Goal: Task Accomplishment & Management: Complete application form

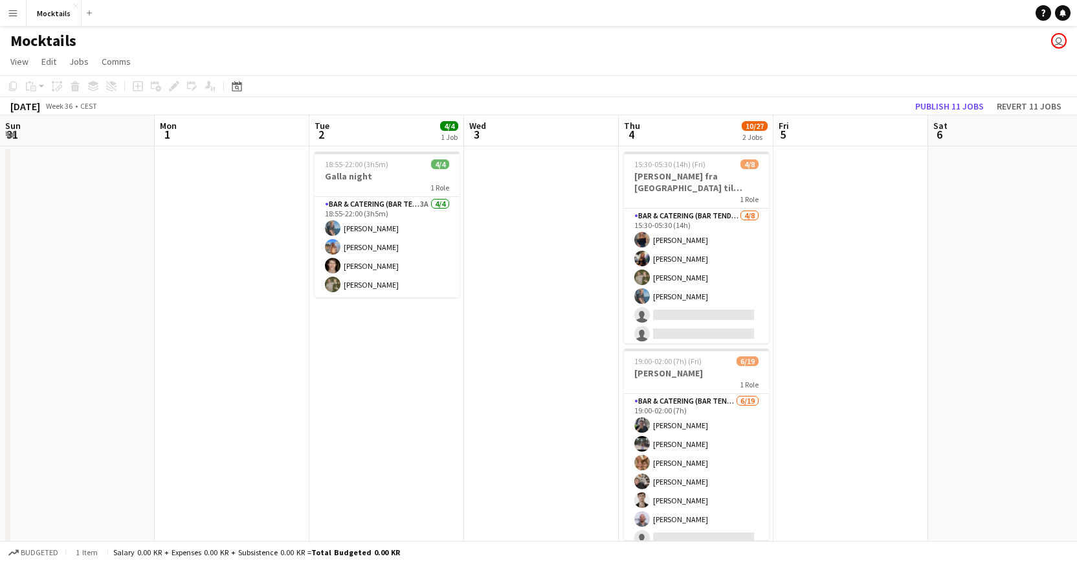
scroll to position [0, 371]
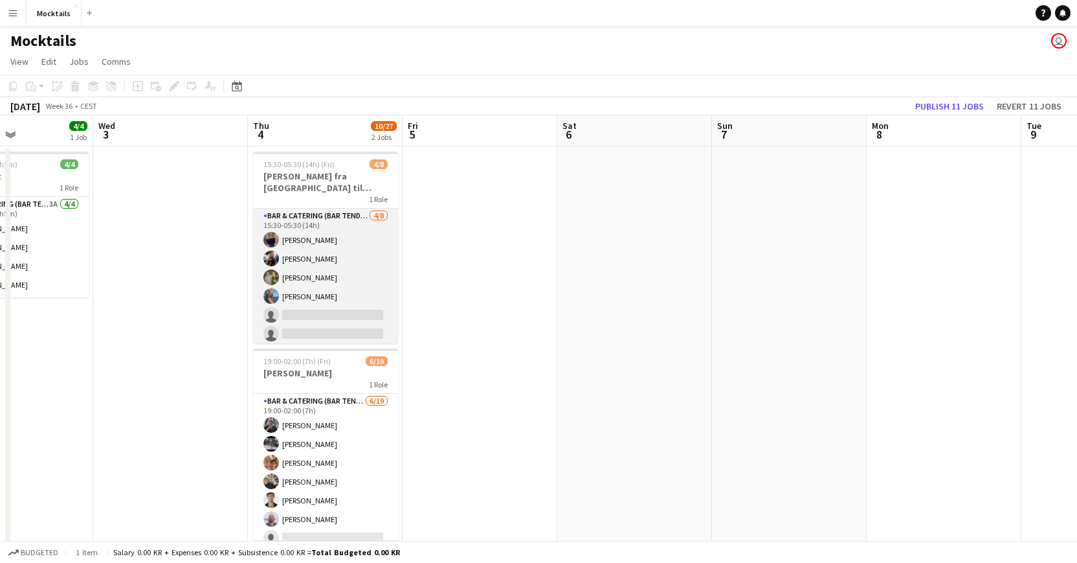
click at [320, 299] on app-card-role "Bar & Catering (Bar Tender) 4/8 15:30-05:30 (14h) Vanessa Herlin burghoff Lisa …" at bounding box center [325, 295] width 145 height 175
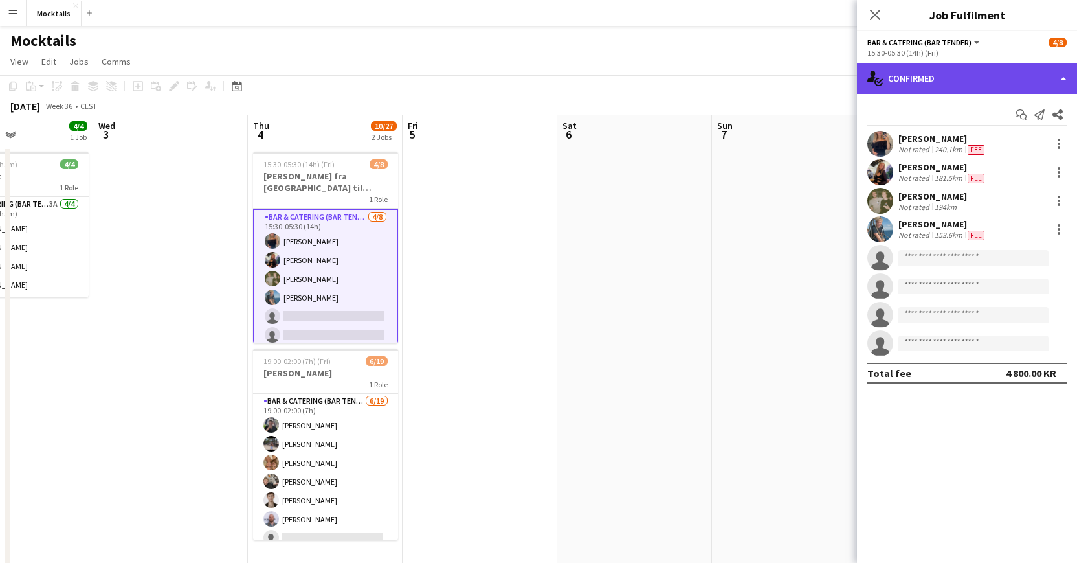
click at [937, 74] on div "single-neutral-actions-check-2 Confirmed" at bounding box center [967, 78] width 220 height 31
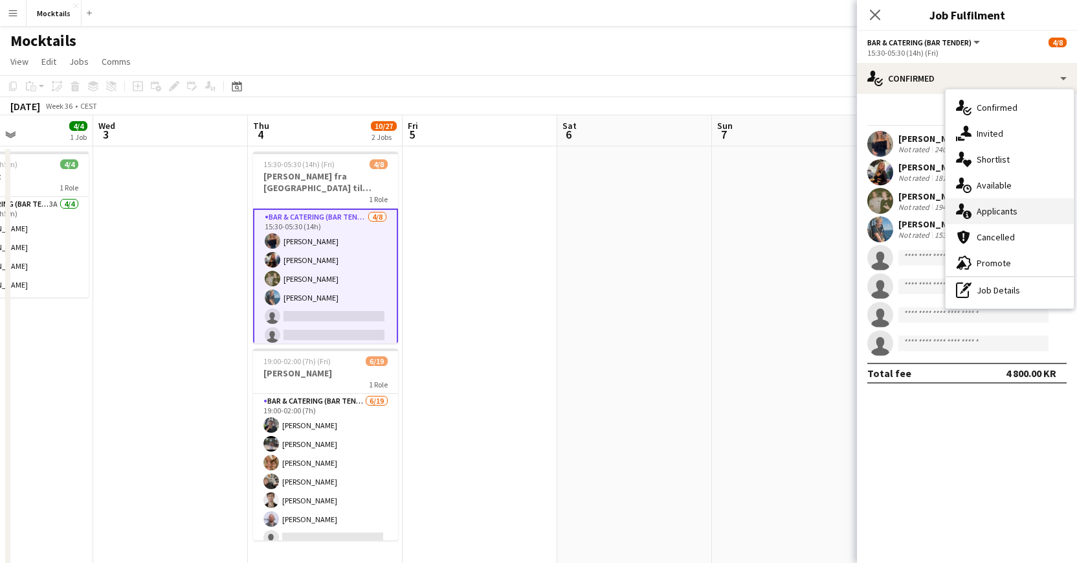
click at [994, 211] on div "single-neutral-actions-information Applicants" at bounding box center [1010, 211] width 128 height 26
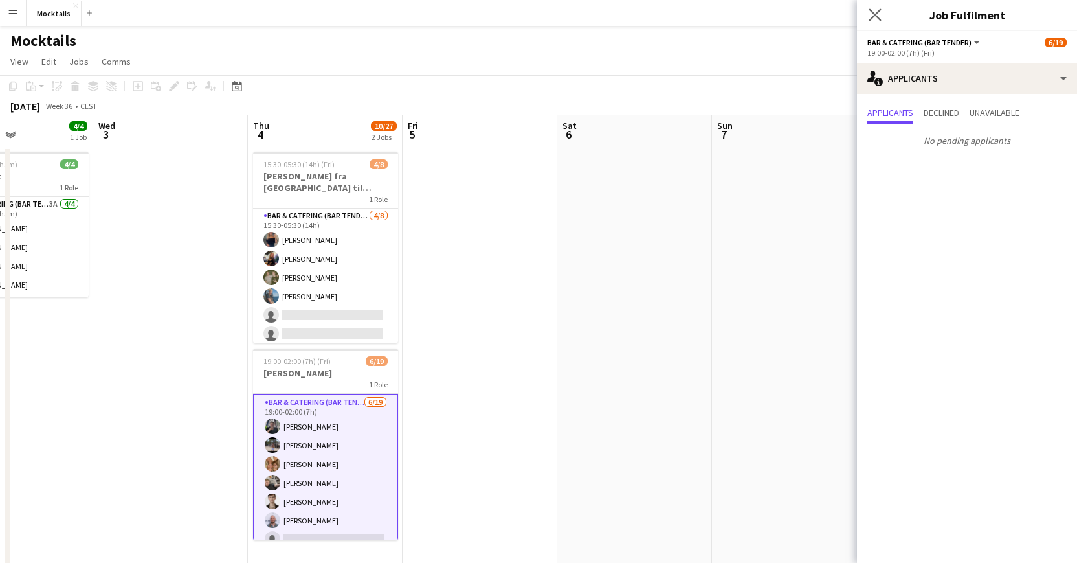
click at [875, 22] on app-icon "Close pop-in" at bounding box center [875, 15] width 19 height 19
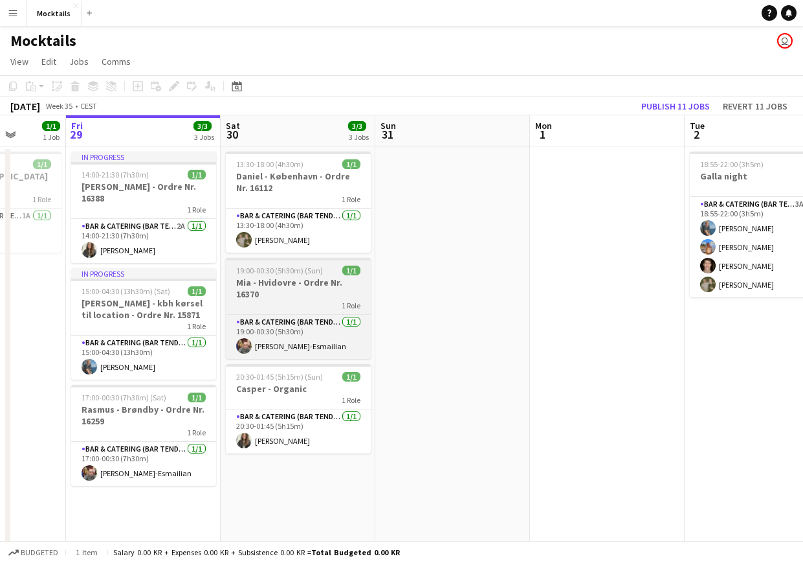
scroll to position [0, 397]
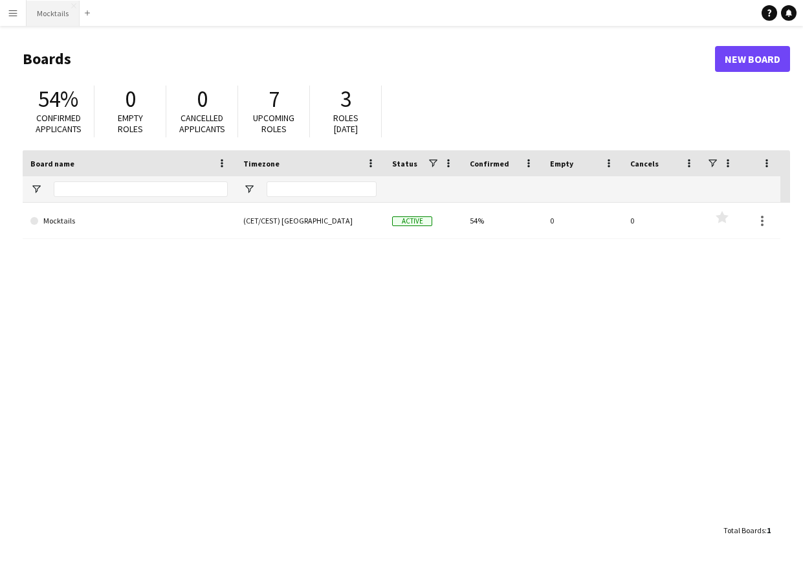
click at [50, 21] on button "Mocktails Close" at bounding box center [53, 13] width 53 height 25
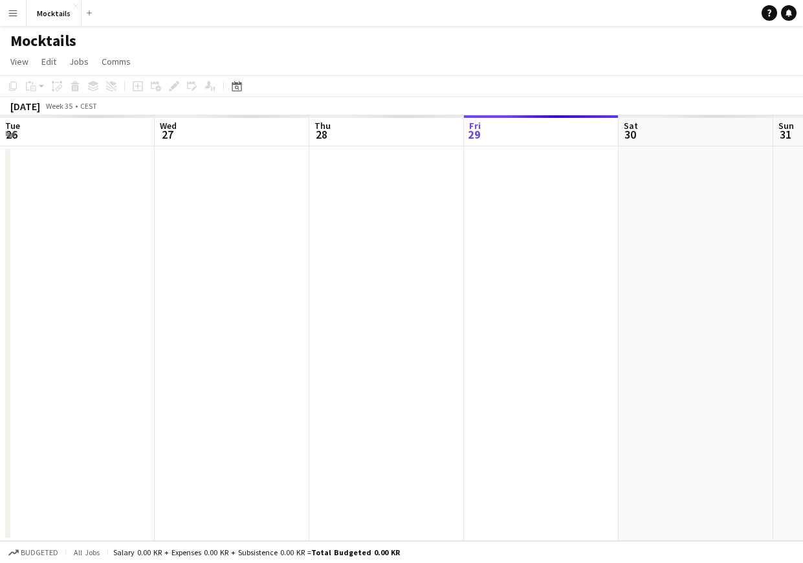
scroll to position [0, 309]
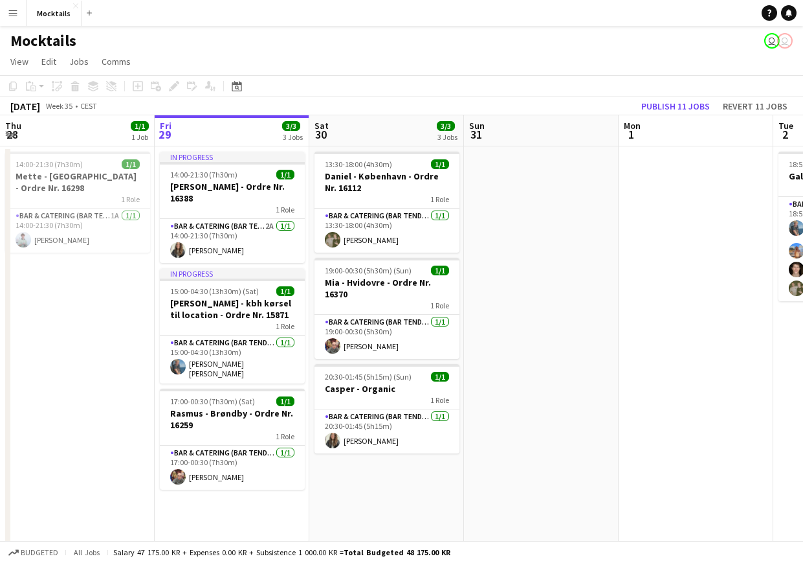
click at [346, 475] on app-date-cell "13:30-18:00 (4h30m) 1/1 [PERSON_NAME] - [GEOGRAPHIC_DATA] - Ordre Nr. 16112 1 R…" at bounding box center [386, 355] width 155 height 419
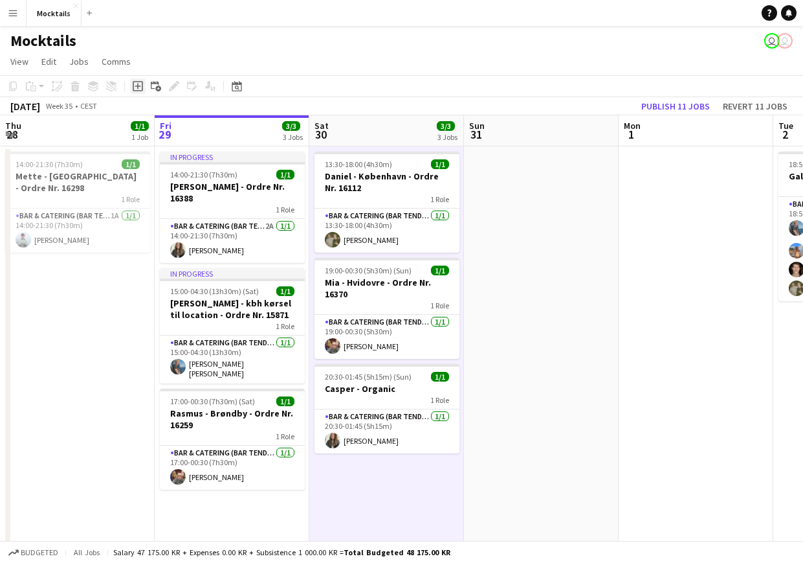
click at [137, 89] on icon "Add job" at bounding box center [138, 86] width 10 height 10
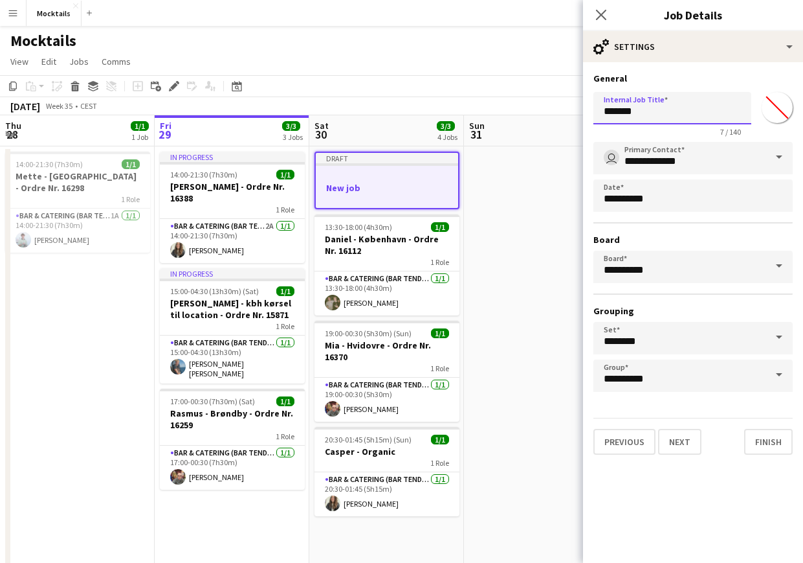
click at [657, 113] on input "*******" at bounding box center [673, 108] width 158 height 32
type input "******"
click at [692, 436] on button "Next" at bounding box center [679, 442] width 43 height 26
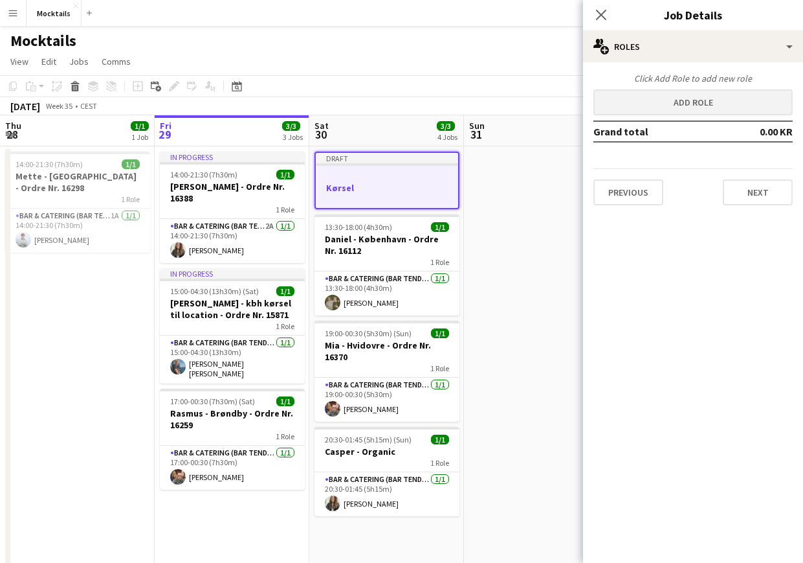
click at [701, 104] on button "Add role" at bounding box center [693, 102] width 199 height 26
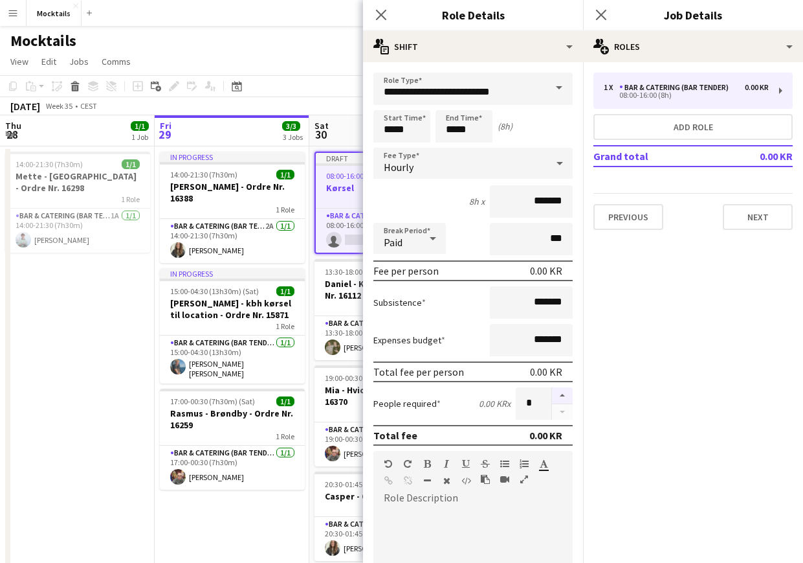
click at [563, 397] on button "button" at bounding box center [562, 395] width 21 height 17
type input "*"
click at [390, 132] on input "*****" at bounding box center [402, 126] width 57 height 32
click at [388, 106] on div at bounding box center [389, 103] width 26 height 13
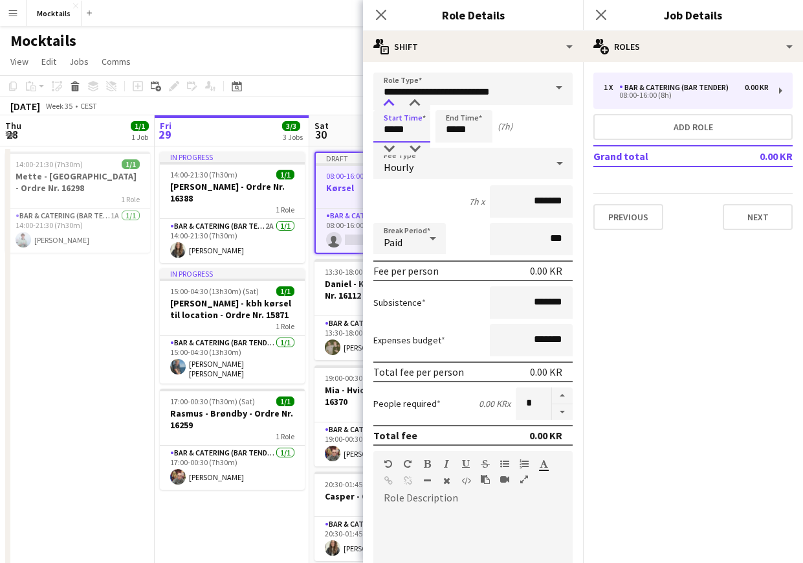
click at [388, 106] on div at bounding box center [389, 103] width 26 height 13
click at [394, 153] on div at bounding box center [389, 148] width 26 height 13
click at [391, 147] on div at bounding box center [389, 148] width 26 height 13
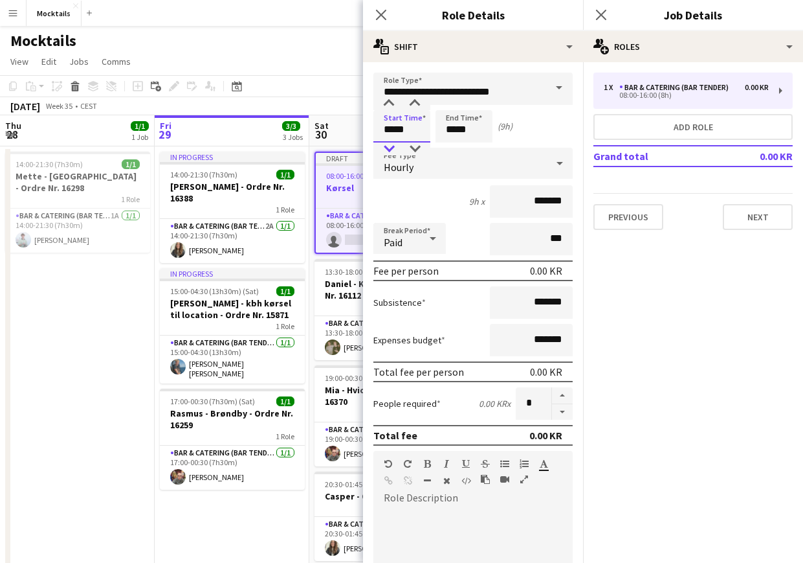
click at [391, 147] on div at bounding box center [389, 148] width 26 height 13
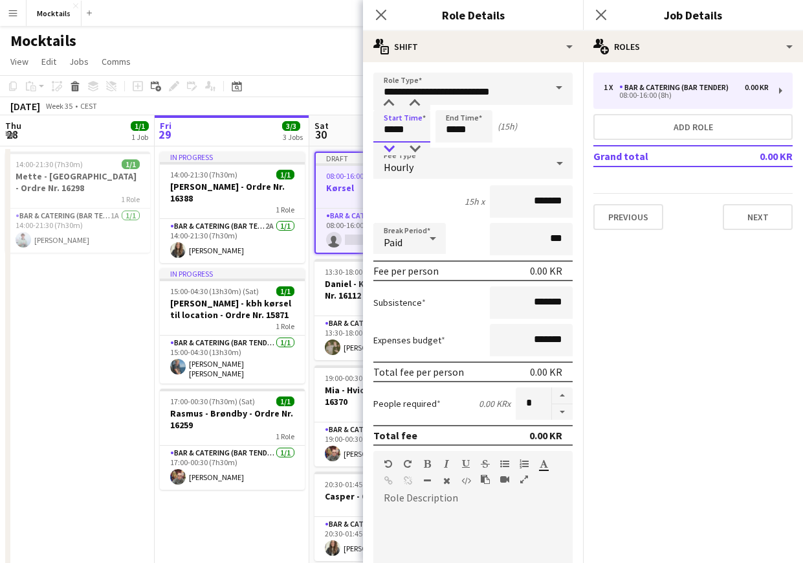
click at [391, 147] on div at bounding box center [389, 148] width 26 height 13
click at [388, 97] on div at bounding box center [389, 103] width 26 height 13
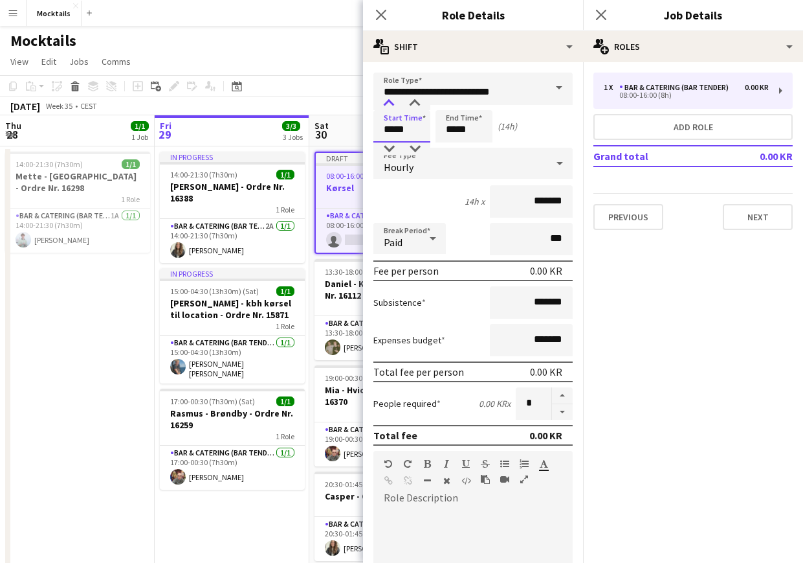
type input "*****"
click at [388, 97] on div at bounding box center [389, 103] width 26 height 13
click at [543, 126] on div "Start Time ***** End Time ***** (13h)" at bounding box center [473, 126] width 199 height 32
click at [650, 1] on div "Close pop-in Job Details" at bounding box center [693, 15] width 220 height 31
click at [448, 131] on input "*****" at bounding box center [464, 126] width 57 height 32
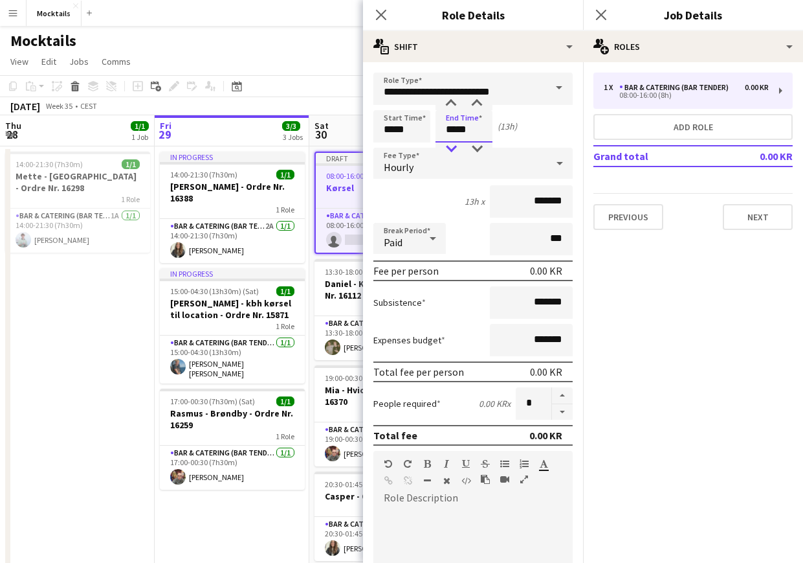
type input "*****"
click at [454, 143] on div at bounding box center [451, 148] width 26 height 13
click at [545, 129] on div "Start Time ***** End Time ***** (12h)" at bounding box center [473, 126] width 199 height 32
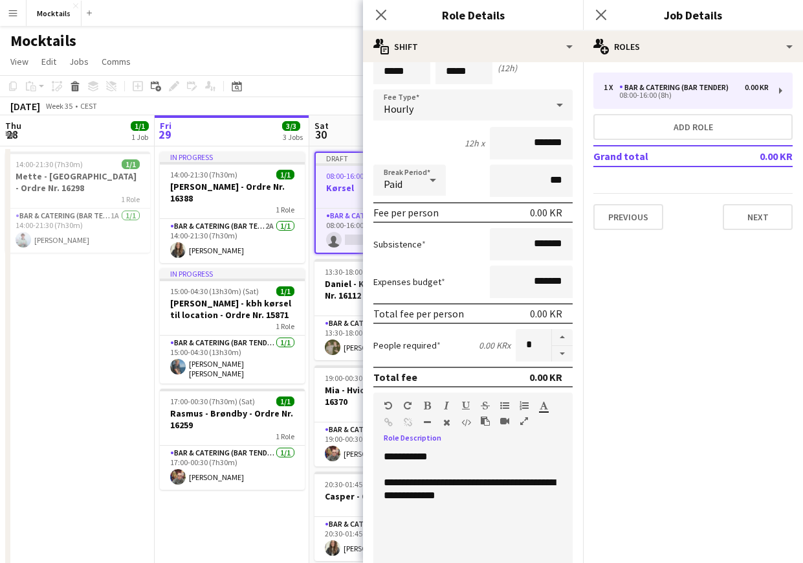
scroll to position [62, 0]
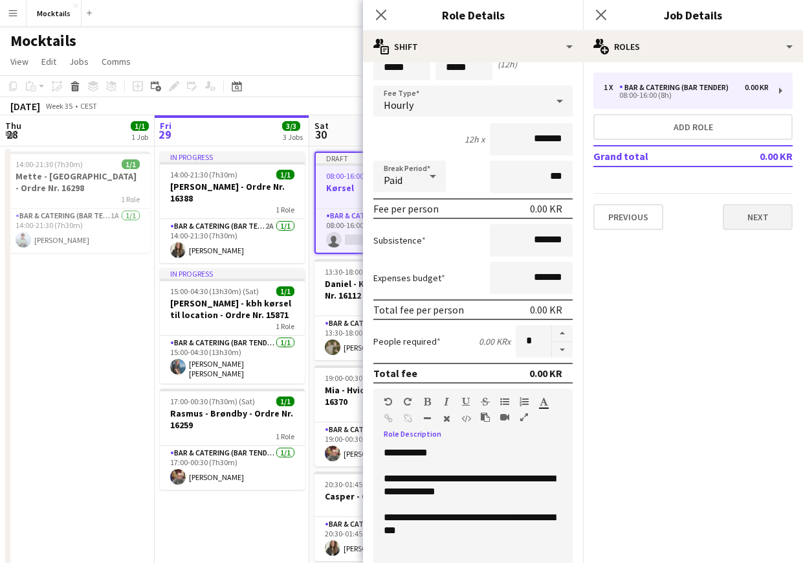
click at [763, 221] on button "Next" at bounding box center [758, 217] width 70 height 26
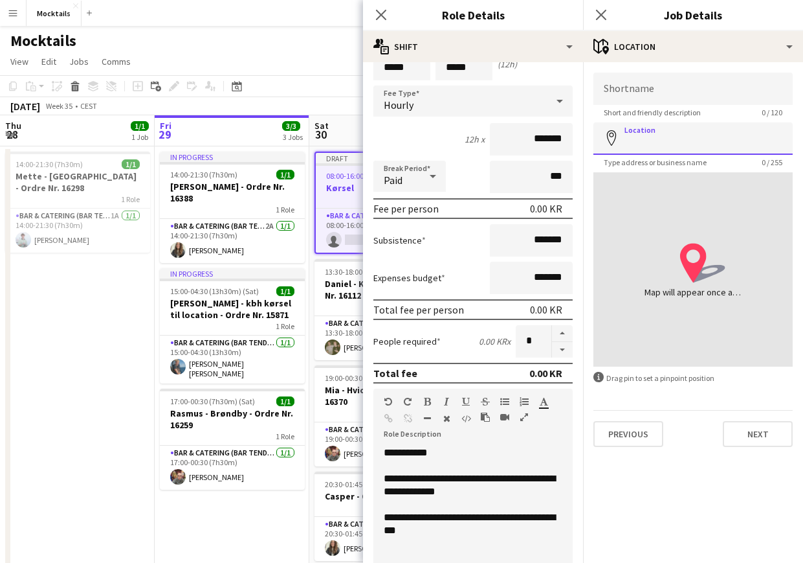
paste input "**********"
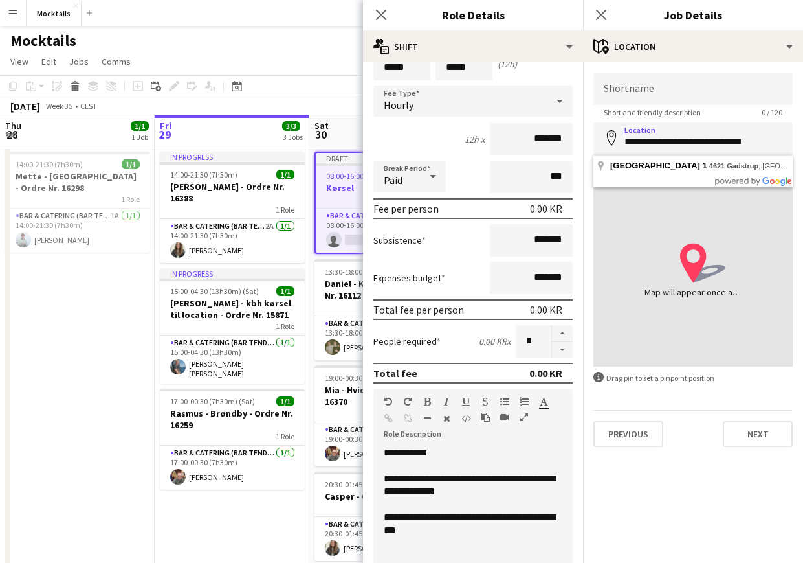
type input "**********"
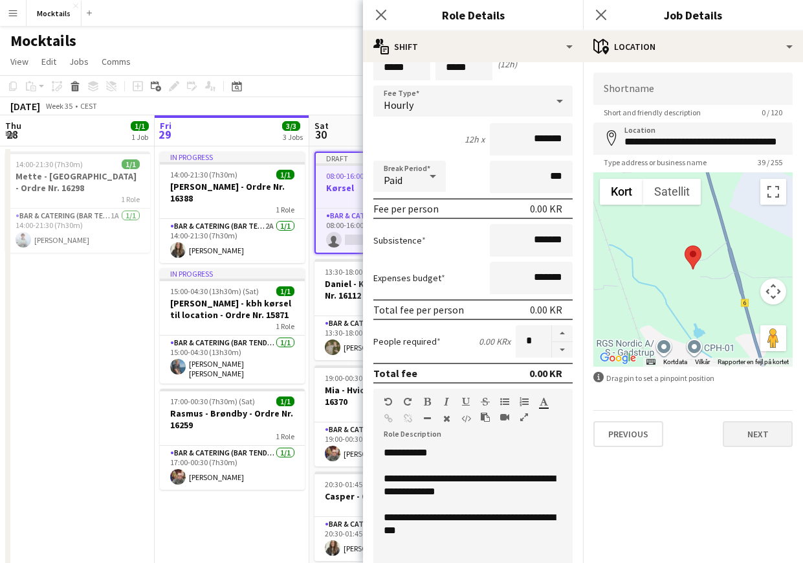
click at [761, 438] on button "Next" at bounding box center [758, 434] width 70 height 26
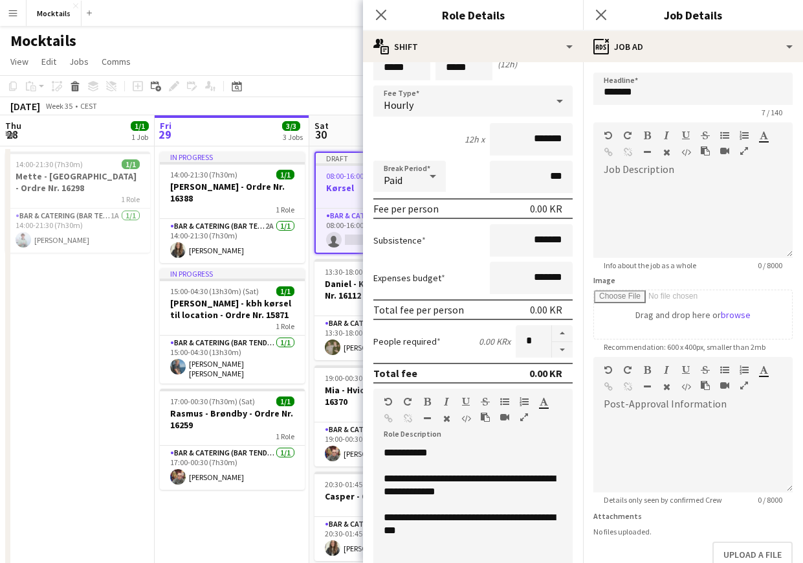
click at [598, 5] on div "Close pop-in" at bounding box center [601, 15] width 36 height 30
click at [598, 18] on icon at bounding box center [601, 14] width 12 height 12
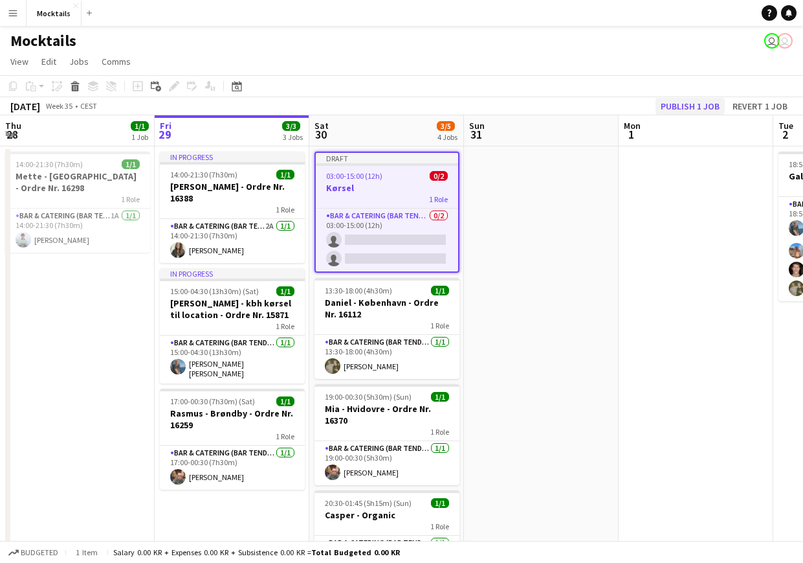
click at [673, 103] on button "Publish 1 job" at bounding box center [690, 106] width 69 height 17
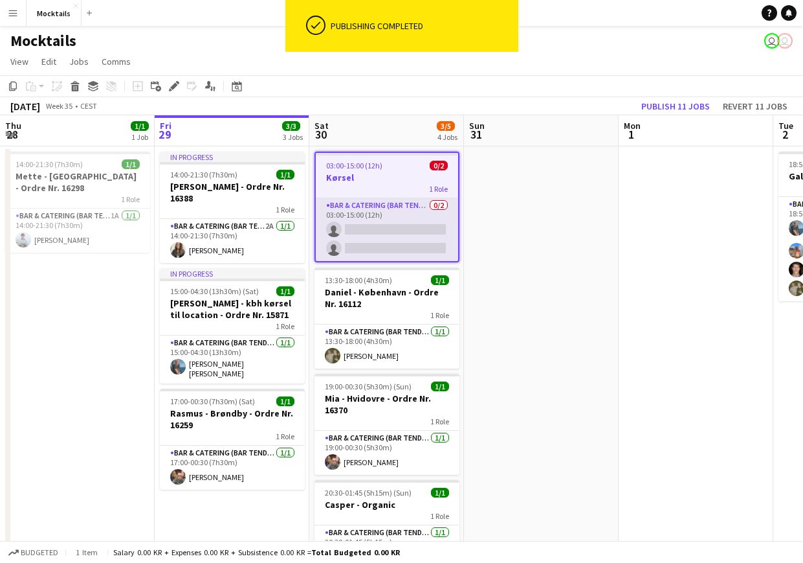
click at [370, 241] on app-card-role "Bar & Catering (Bar Tender) 0/2 03:00-15:00 (12h) single-neutral-actions single…" at bounding box center [387, 229] width 142 height 63
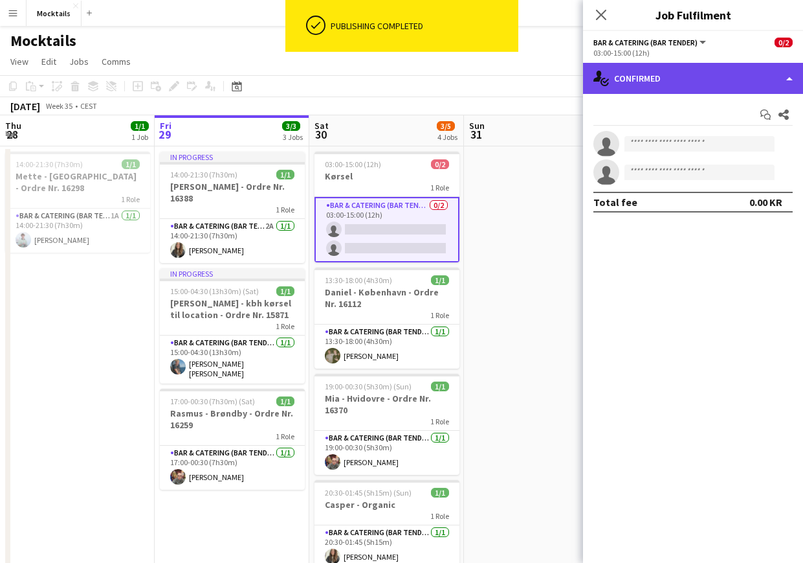
click at [692, 79] on div "single-neutral-actions-check-2 Confirmed" at bounding box center [693, 78] width 220 height 31
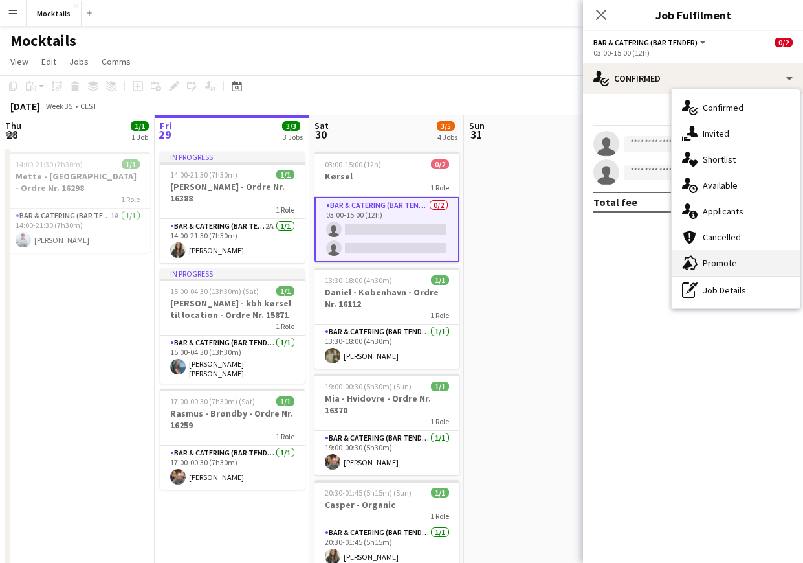
click at [720, 267] on div "advertising-megaphone Promote" at bounding box center [736, 263] width 128 height 26
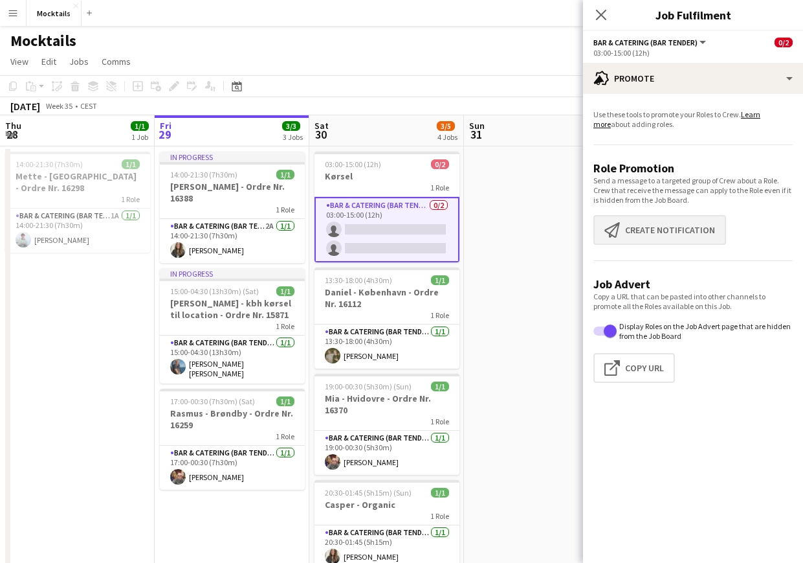
click at [665, 231] on button "Create notification Create notification" at bounding box center [660, 230] width 133 height 30
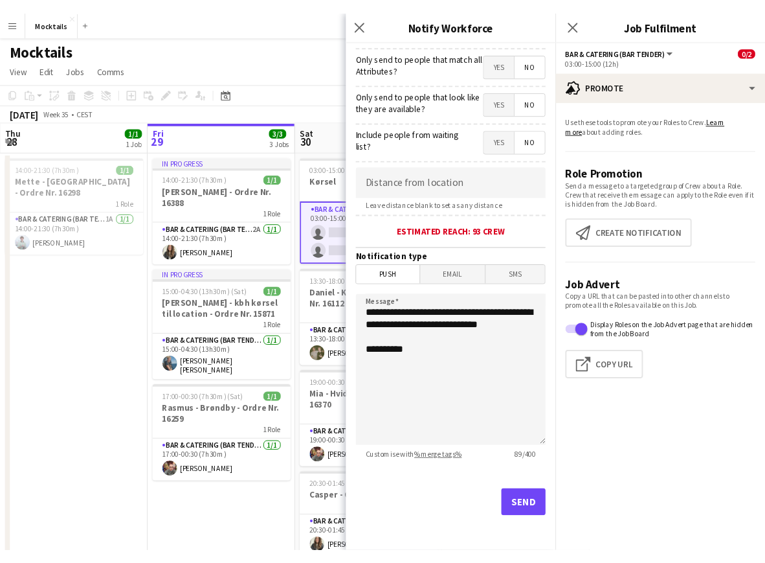
scroll to position [150, 0]
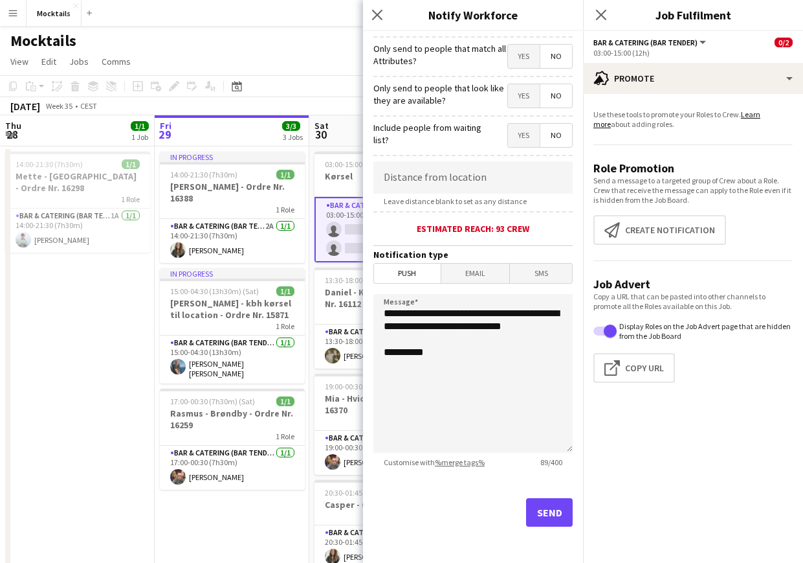
click at [540, 511] on button "Send" at bounding box center [549, 512] width 47 height 28
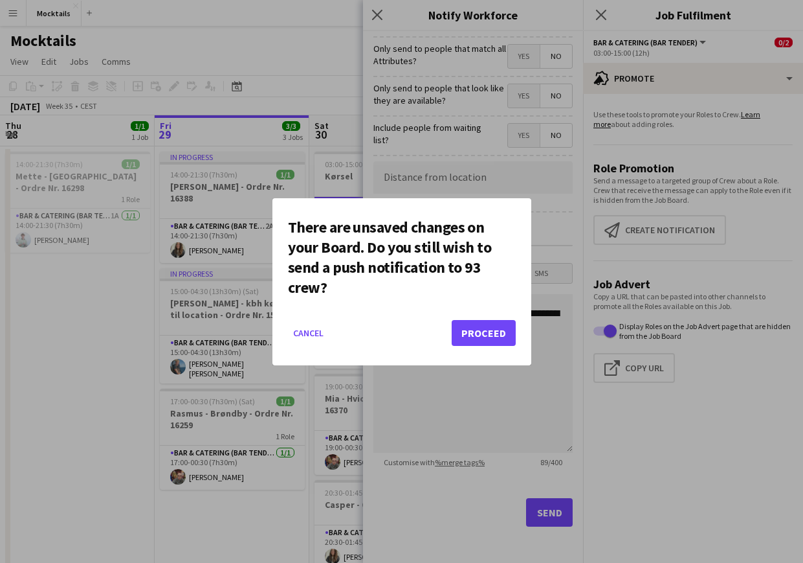
click at [493, 331] on button "Proceed" at bounding box center [484, 333] width 64 height 26
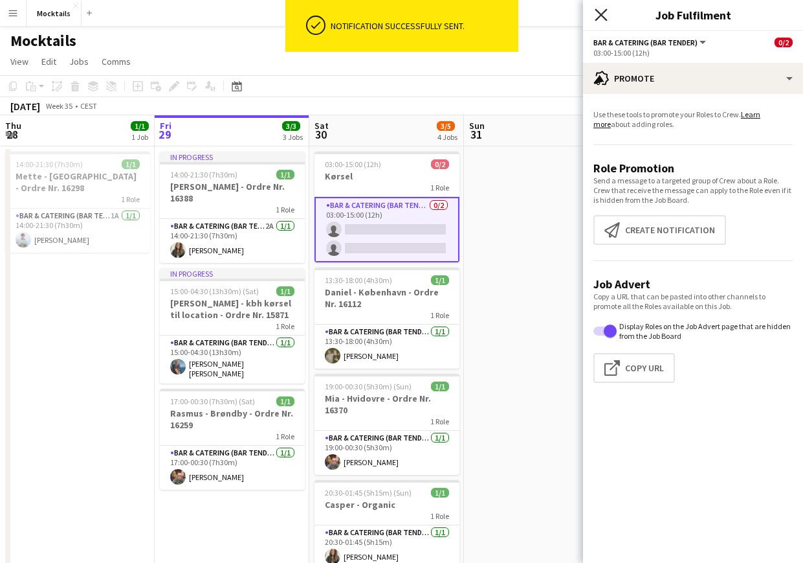
click at [601, 16] on icon "Close pop-in" at bounding box center [601, 14] width 12 height 12
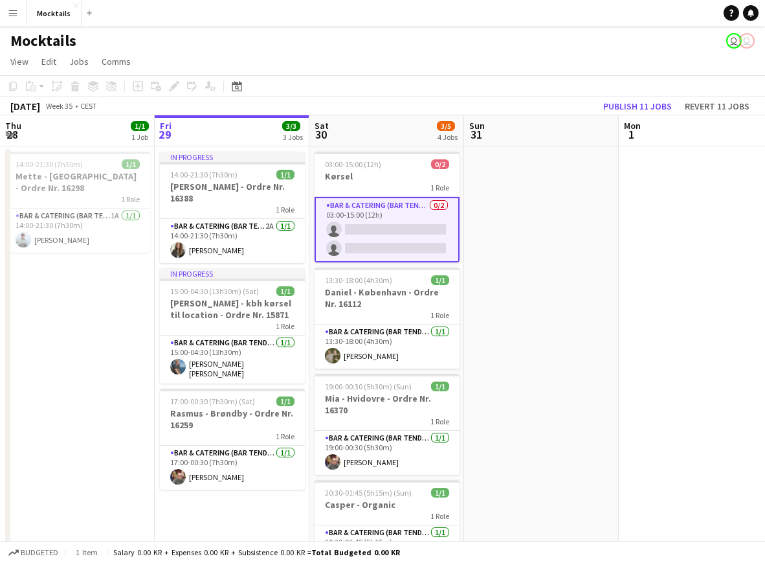
click at [390, 230] on app-card-role "Bar & Catering (Bar Tender) 0/2 03:00-15:00 (12h) single-neutral-actions single…" at bounding box center [387, 229] width 145 height 65
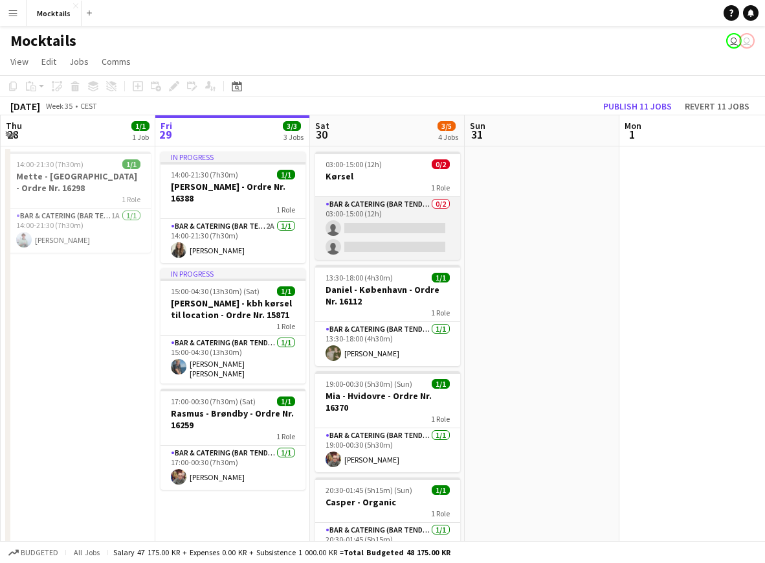
click at [406, 232] on app-card-role "Bar & Catering (Bar Tender) 0/2 03:00-15:00 (12h) single-neutral-actions single…" at bounding box center [387, 228] width 145 height 63
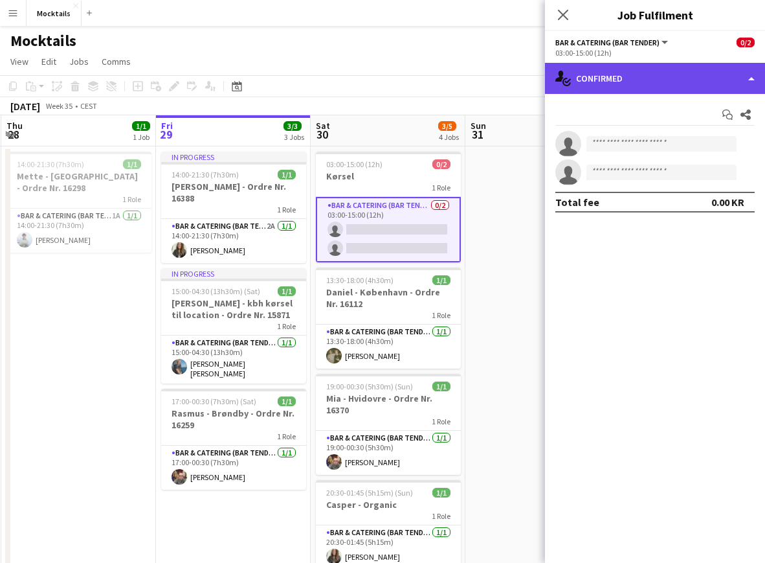
click at [673, 80] on div "single-neutral-actions-check-2 Confirmed" at bounding box center [655, 78] width 220 height 31
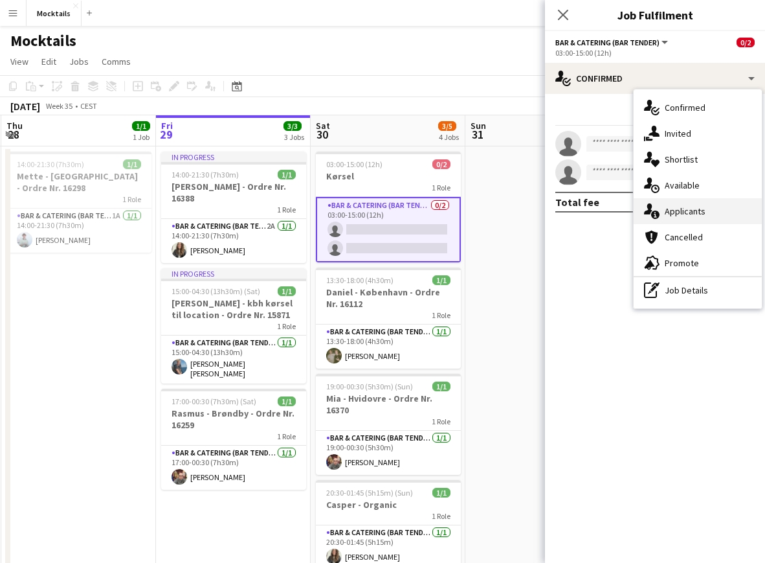
click at [713, 214] on div "single-neutral-actions-information Applicants" at bounding box center [698, 211] width 128 height 26
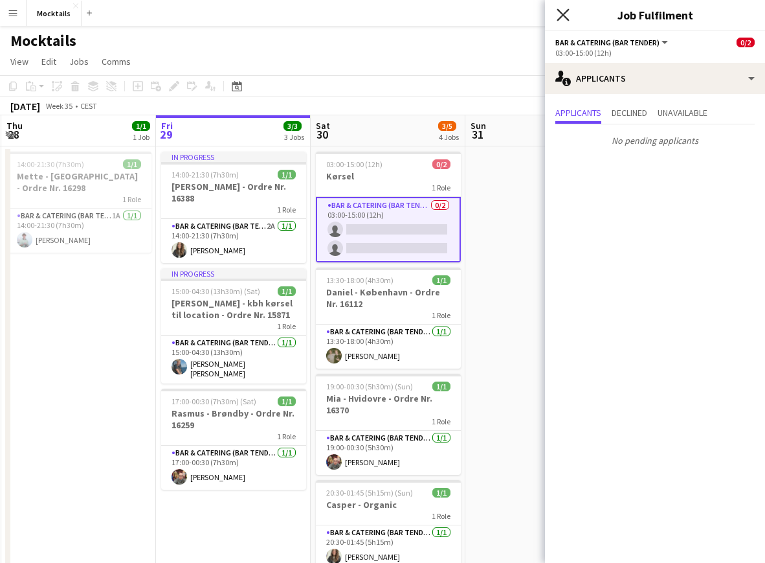
click at [560, 17] on icon "Close pop-in" at bounding box center [563, 14] width 12 height 12
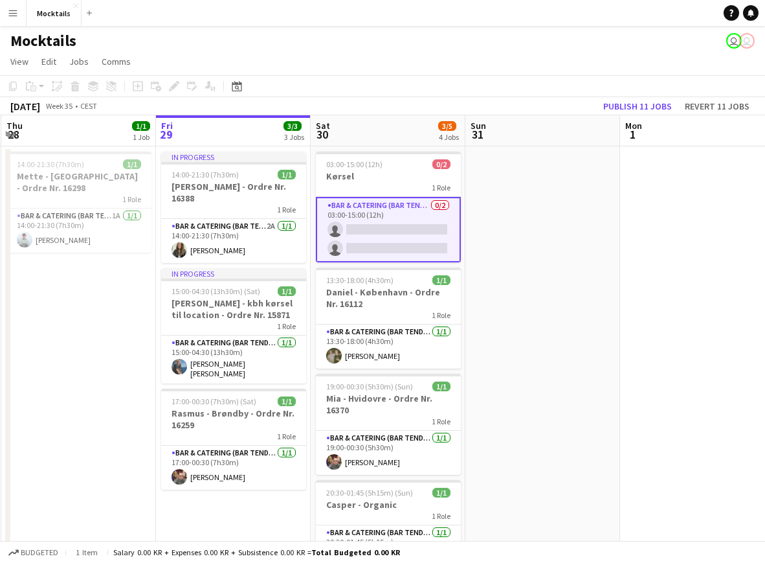
click at [475, 227] on app-date-cell at bounding box center [542, 371] width 155 height 450
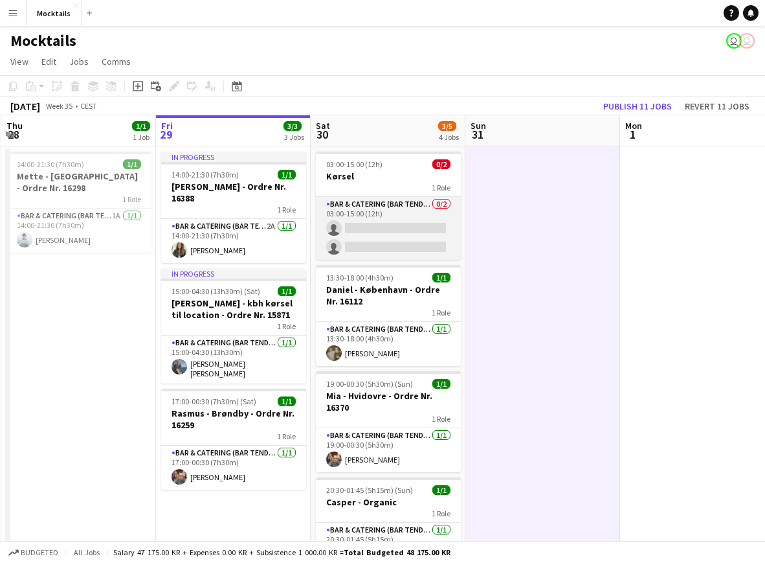
click at [433, 232] on app-card-role "Bar & Catering (Bar Tender) 0/2 03:00-15:00 (12h) single-neutral-actions single…" at bounding box center [388, 228] width 145 height 63
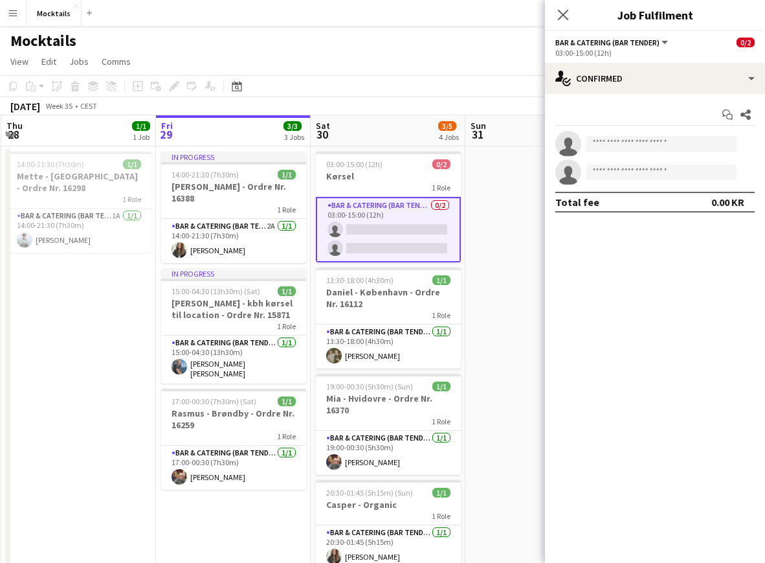
click at [489, 230] on app-date-cell at bounding box center [542, 371] width 155 height 450
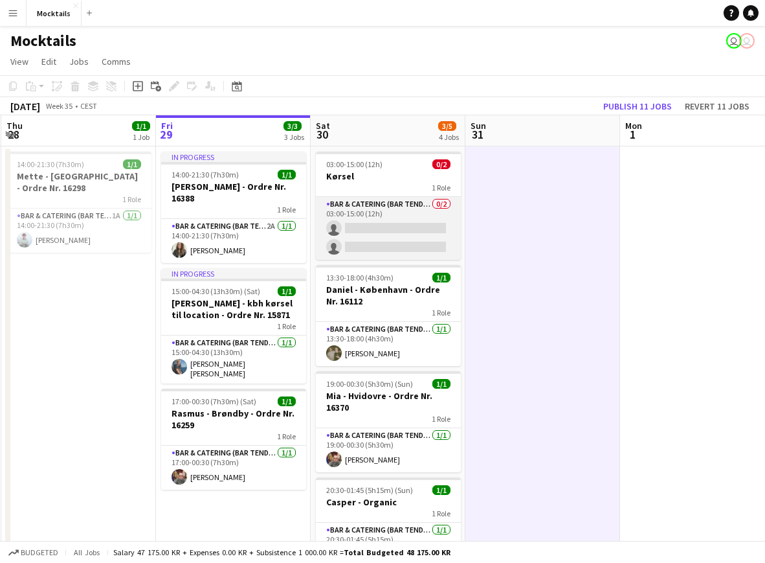
click at [390, 233] on app-card-role "Bar & Catering (Bar Tender) 0/2 03:00-15:00 (12h) single-neutral-actions single…" at bounding box center [388, 228] width 145 height 63
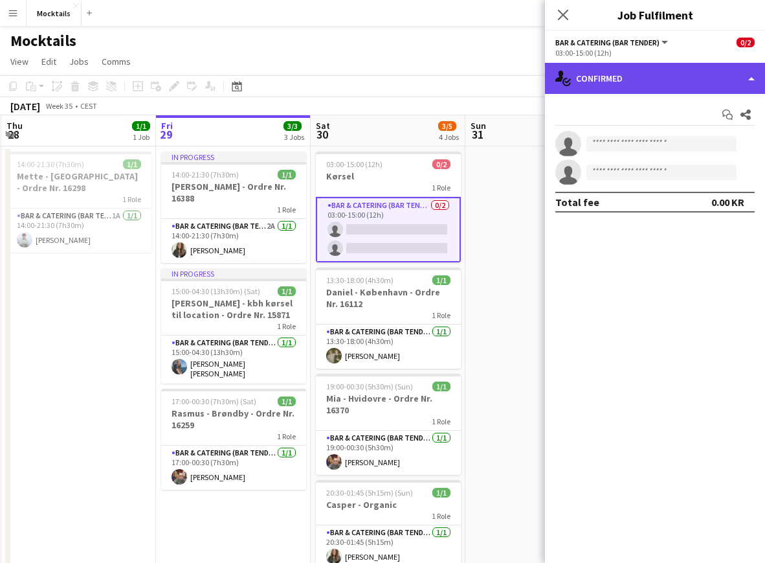
click at [647, 70] on div "single-neutral-actions-check-2 Confirmed" at bounding box center [655, 78] width 220 height 31
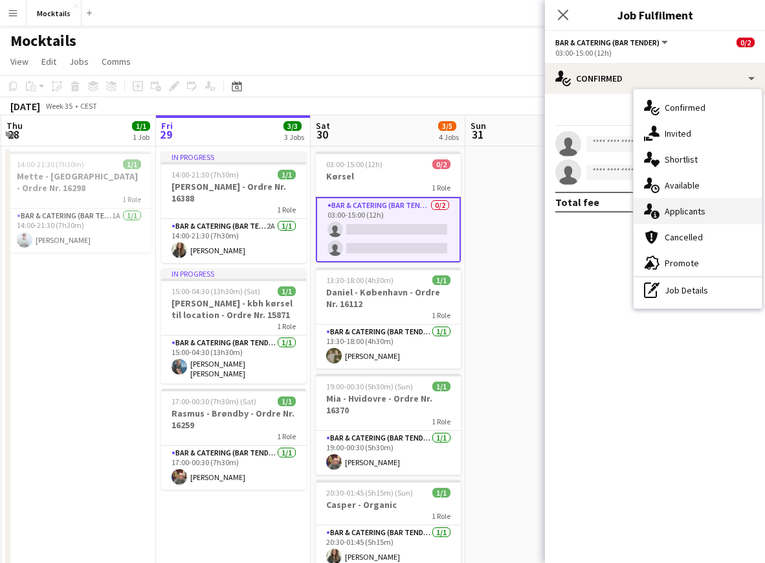
click at [684, 217] on div "single-neutral-actions-information Applicants" at bounding box center [698, 211] width 128 height 26
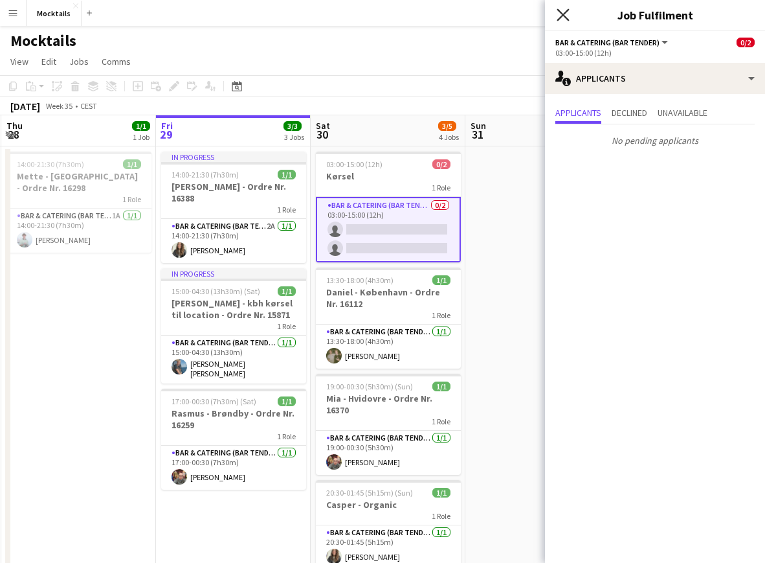
click at [563, 17] on icon "Close pop-in" at bounding box center [563, 14] width 12 height 12
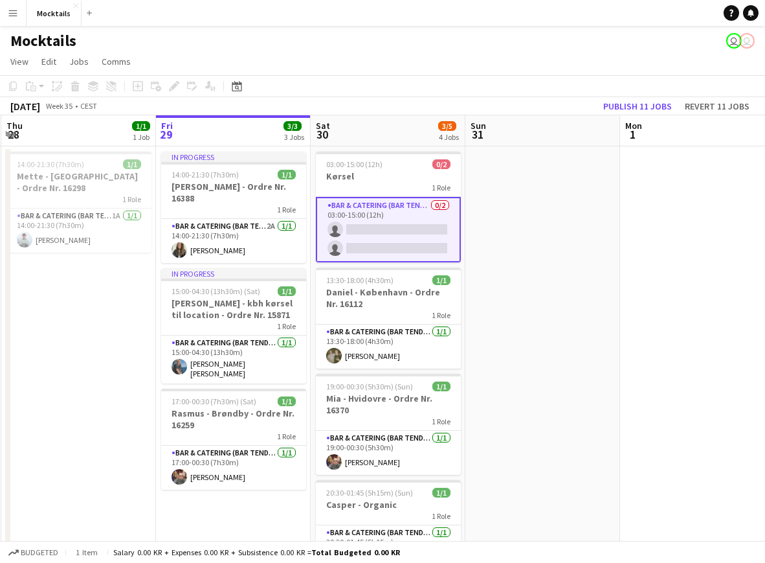
click at [516, 248] on app-date-cell at bounding box center [542, 371] width 155 height 450
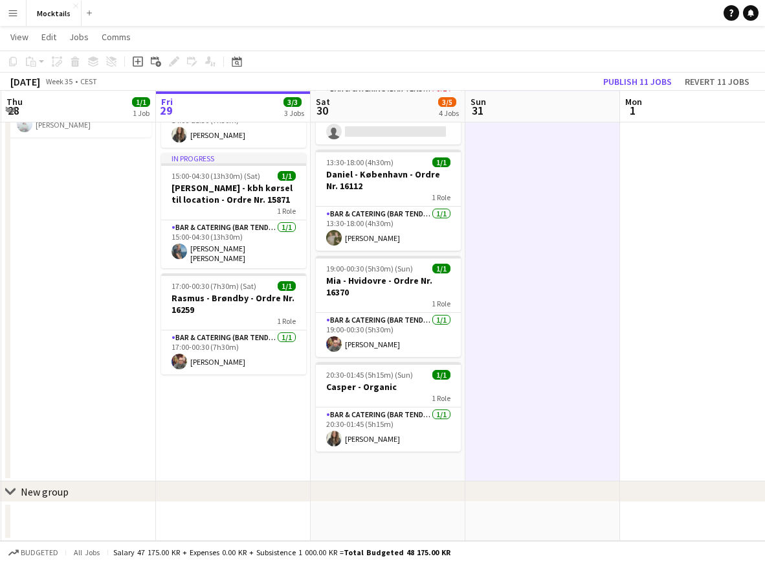
scroll to position [114, 0]
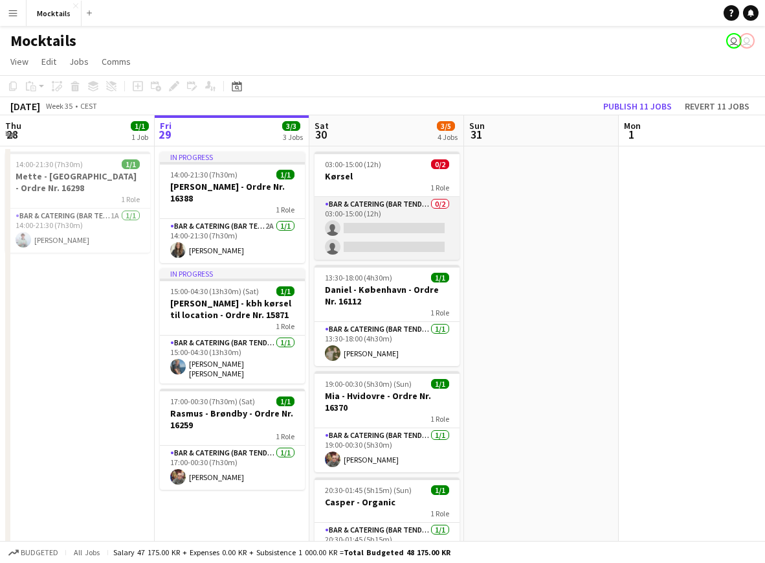
click at [398, 242] on app-card-role "Bar & Catering (Bar Tender) 0/2 03:00-15:00 (12h) single-neutral-actions single…" at bounding box center [387, 228] width 145 height 63
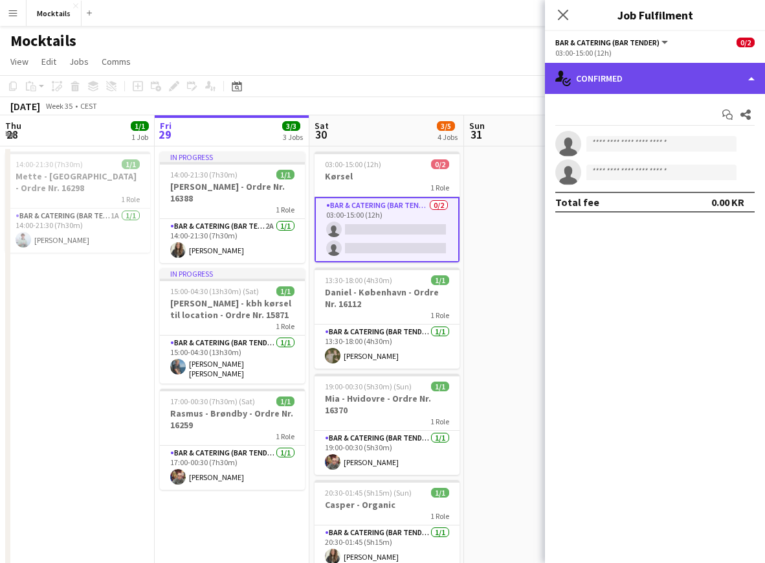
click at [713, 79] on div "single-neutral-actions-check-2 Confirmed" at bounding box center [655, 78] width 220 height 31
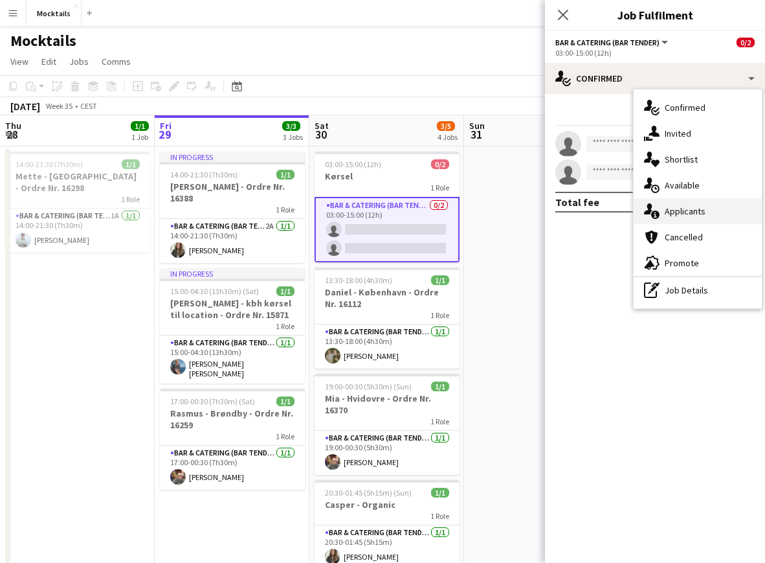
click at [708, 219] on div "single-neutral-actions-information Applicants" at bounding box center [698, 211] width 128 height 26
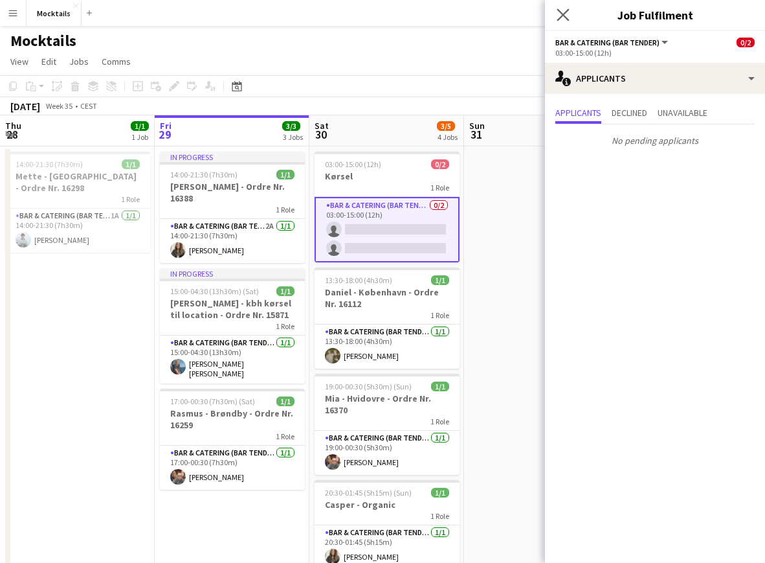
click at [562, 23] on app-icon "Close pop-in" at bounding box center [563, 15] width 19 height 19
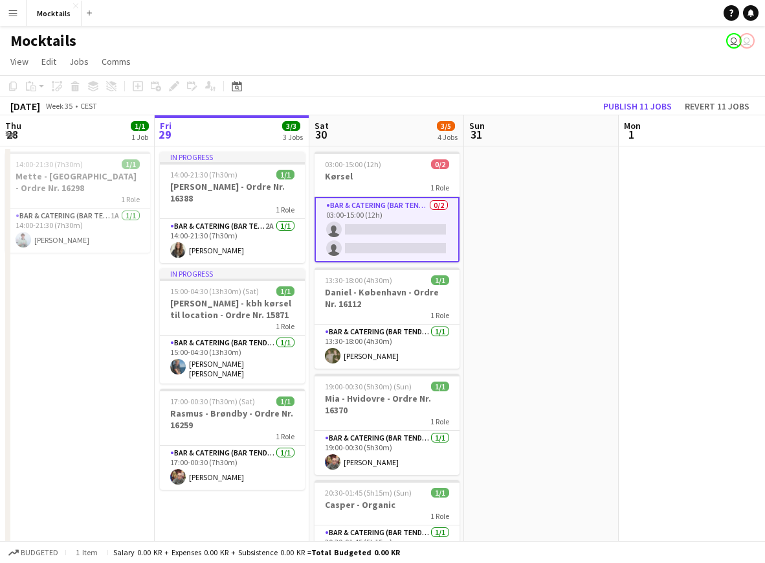
click at [390, 231] on app-card-role "Bar & Catering (Bar Tender) 0/2 03:00-15:00 (12h) single-neutral-actions single…" at bounding box center [387, 229] width 145 height 65
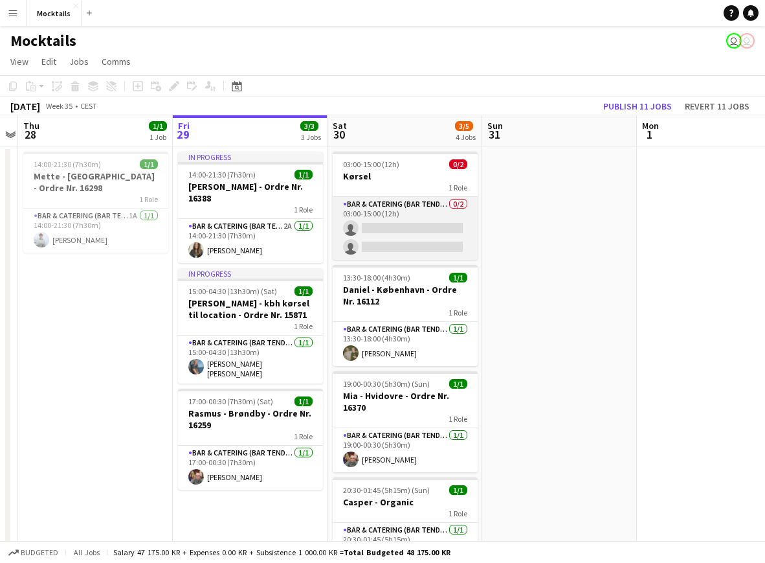
scroll to position [0, 291]
click at [373, 249] on app-card-role "Bar & Catering (Bar Tender) 0/2 03:00-15:00 (12h) single-neutral-actions single…" at bounding box center [405, 228] width 145 height 63
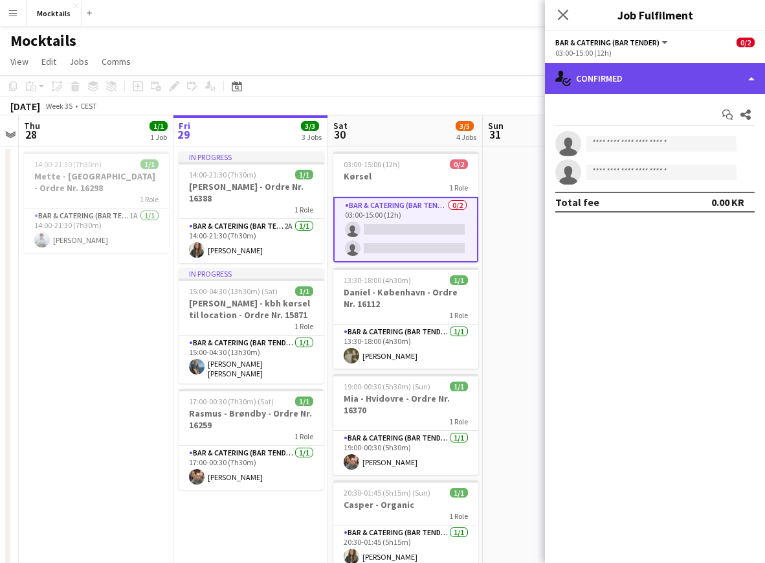
click at [639, 80] on div "single-neutral-actions-check-2 Confirmed" at bounding box center [655, 78] width 220 height 31
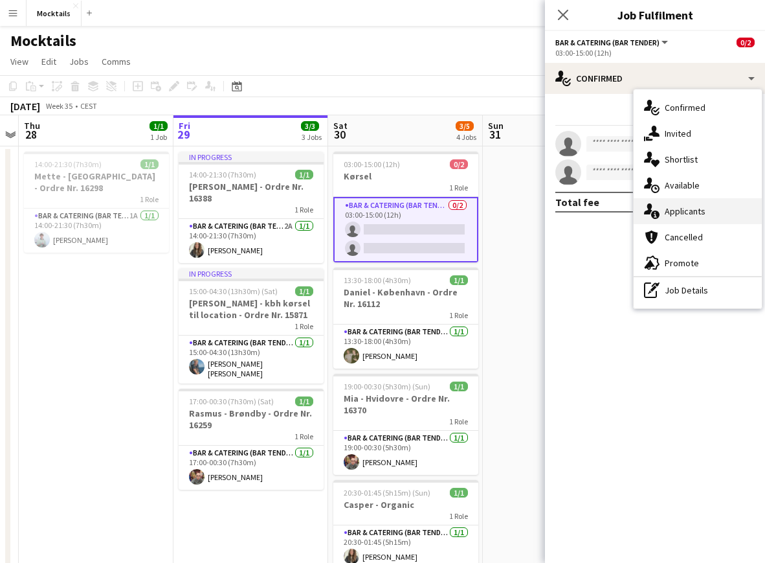
click at [699, 206] on div "single-neutral-actions-information Applicants" at bounding box center [698, 211] width 128 height 26
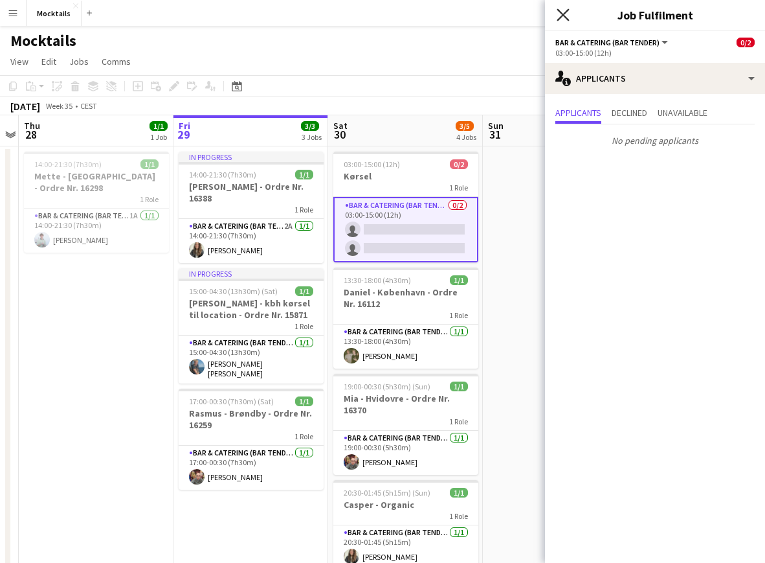
click at [566, 16] on icon "Close pop-in" at bounding box center [563, 14] width 12 height 12
